Goal: Find specific page/section: Find specific page/section

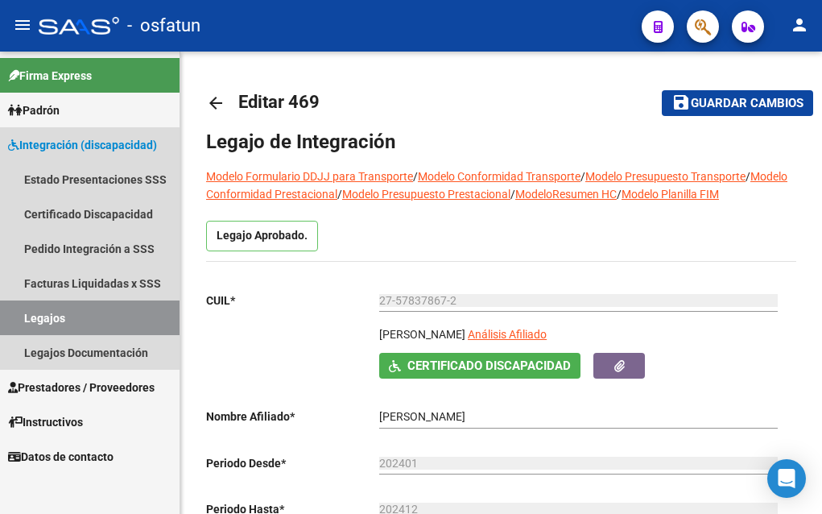
drag, startPoint x: 39, startPoint y: 317, endPoint x: 147, endPoint y: 299, distance: 110.2
click at [36, 315] on link "Legajos" at bounding box center [90, 317] width 180 height 35
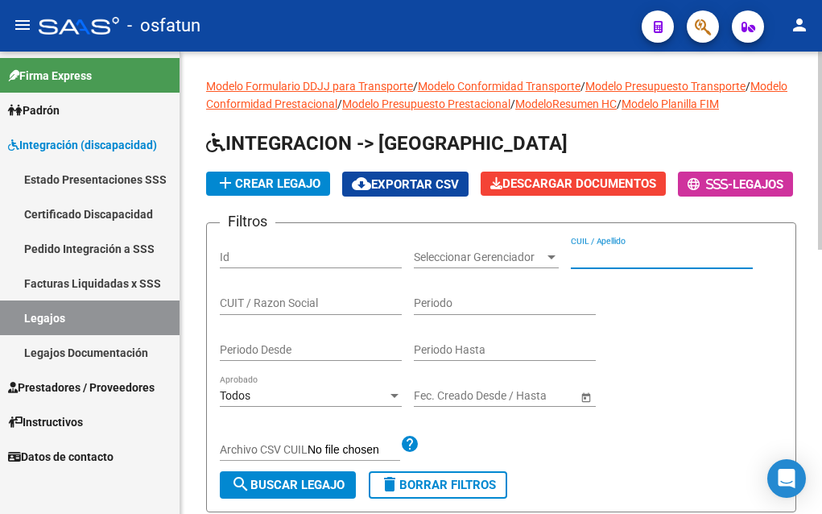
click at [595, 264] on input "CUIL / Apellido" at bounding box center [662, 258] width 182 height 14
click at [610, 264] on input "CUIL / Apellido" at bounding box center [662, 258] width 182 height 14
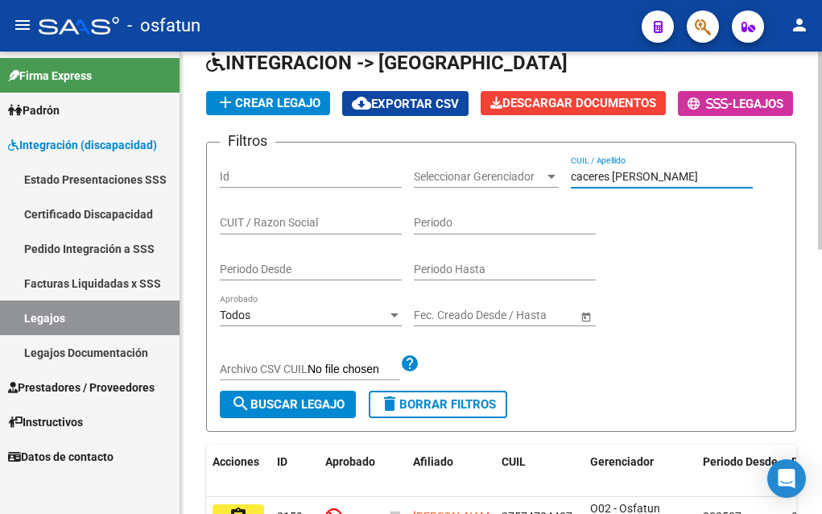
type input "caceres [PERSON_NAME]"
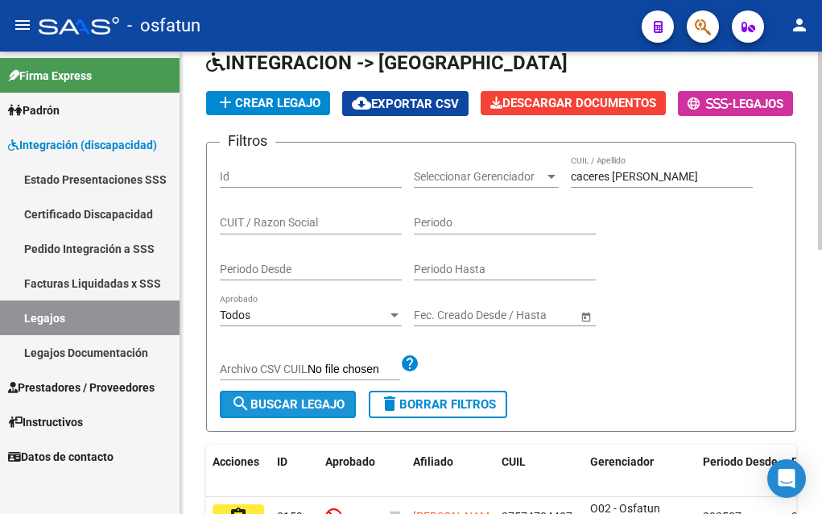
click at [309, 412] on span "search Buscar Legajo" at bounding box center [288, 404] width 114 height 15
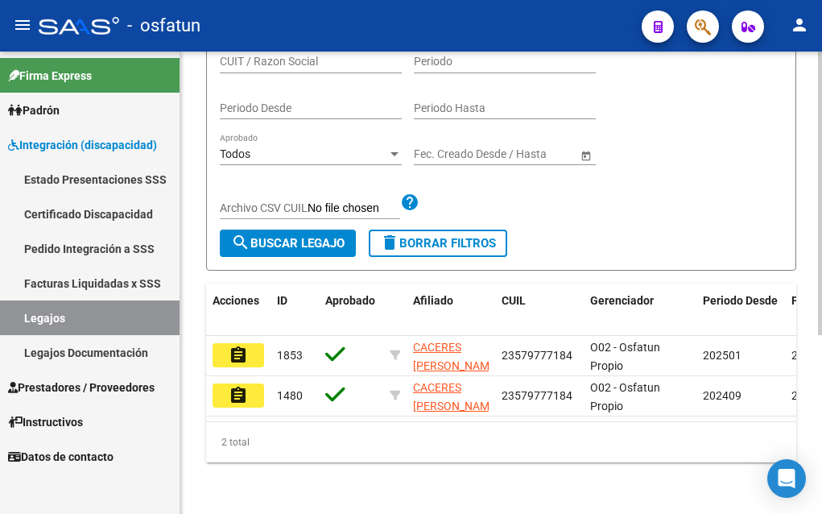
scroll to position [292, 0]
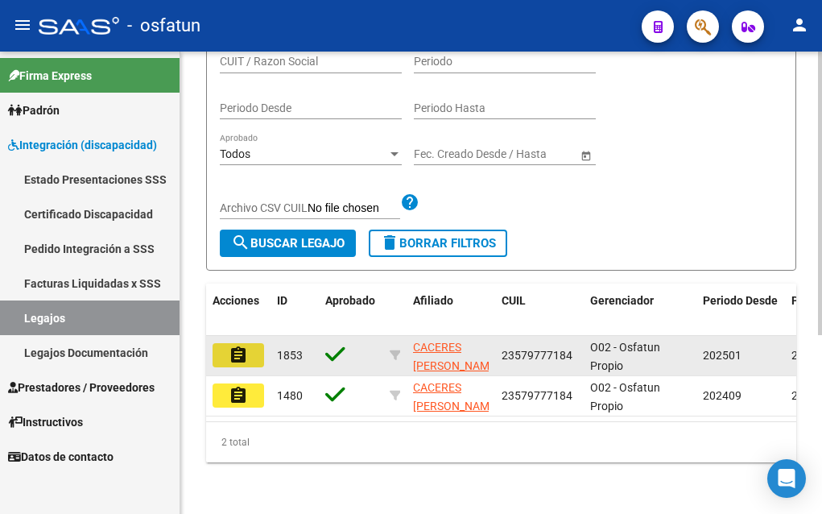
click at [236, 346] on mat-icon "assignment" at bounding box center [238, 355] width 19 height 19
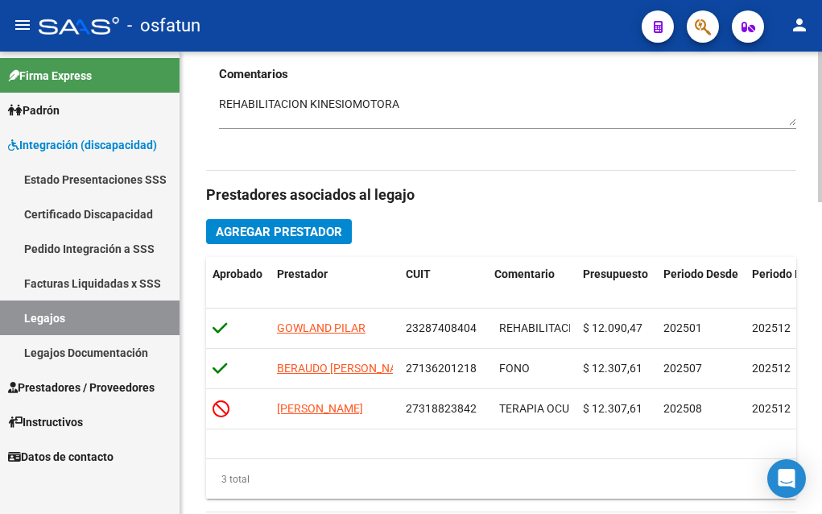
scroll to position [564, 0]
